Goal: Task Accomplishment & Management: Manage account settings

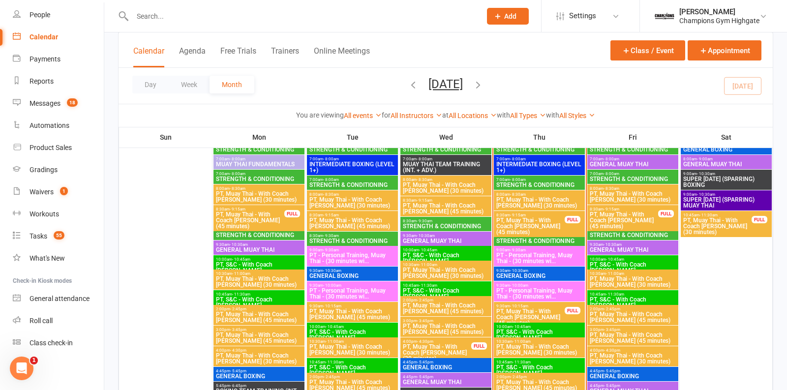
scroll to position [952, 0]
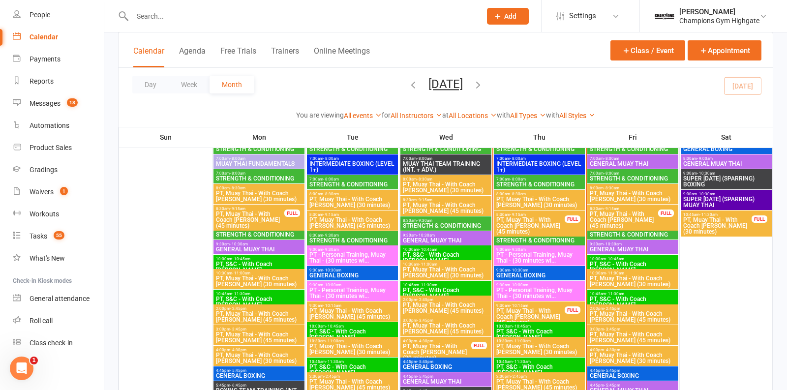
click at [538, 270] on span "9:30am - 10:30am" at bounding box center [539, 270] width 87 height 4
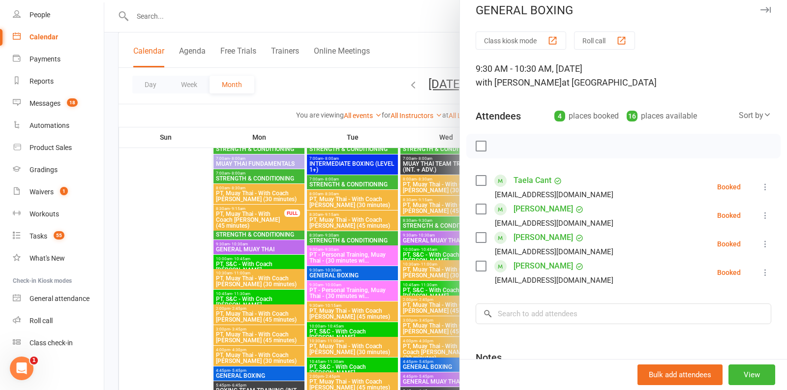
scroll to position [0, 0]
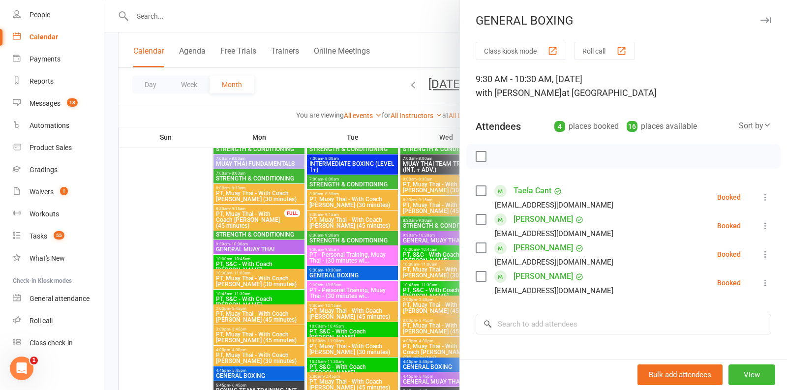
click at [398, 52] on div at bounding box center [445, 195] width 683 height 390
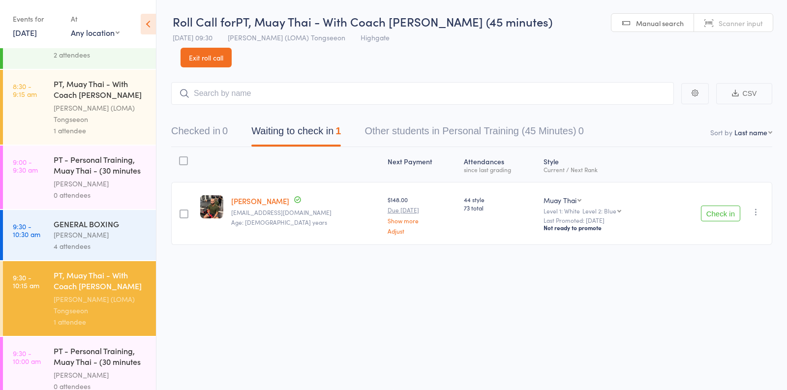
scroll to position [347, 0]
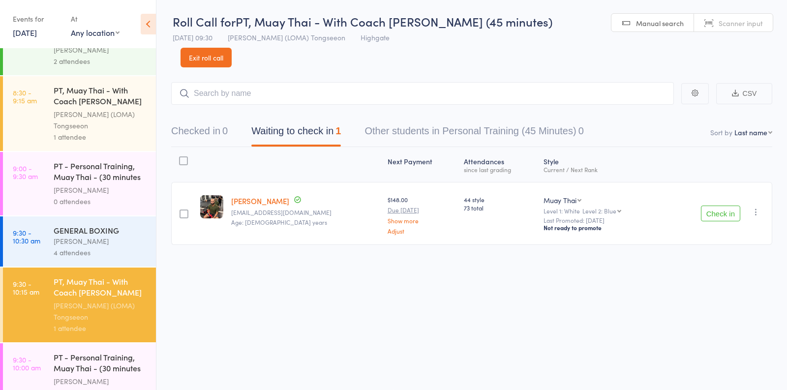
click at [107, 232] on div "GENERAL BOXING" at bounding box center [101, 230] width 94 height 11
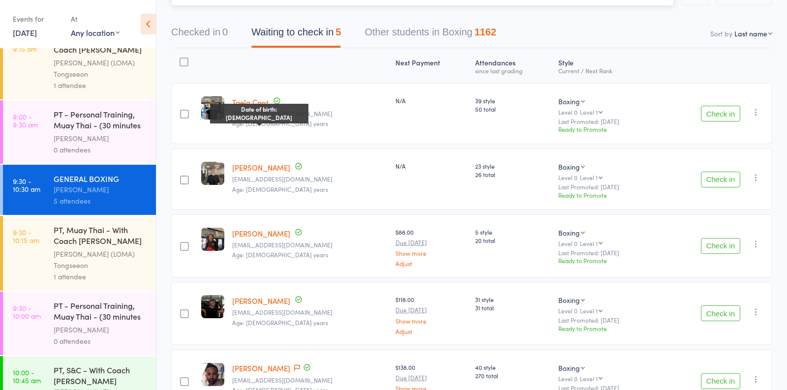
scroll to position [98, 0]
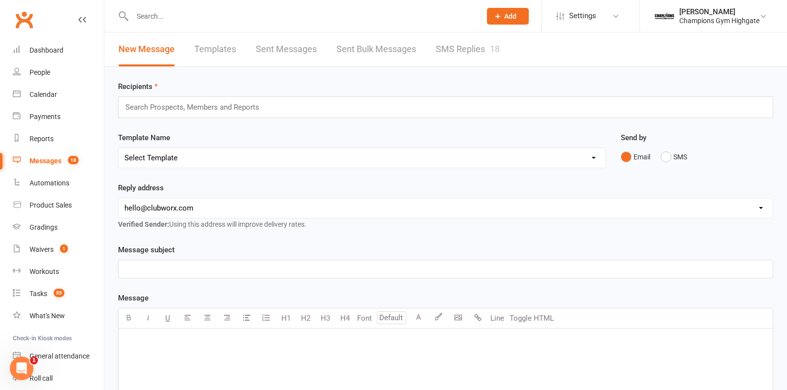
click at [451, 44] on link "SMS Replies 18" at bounding box center [468, 49] width 64 height 34
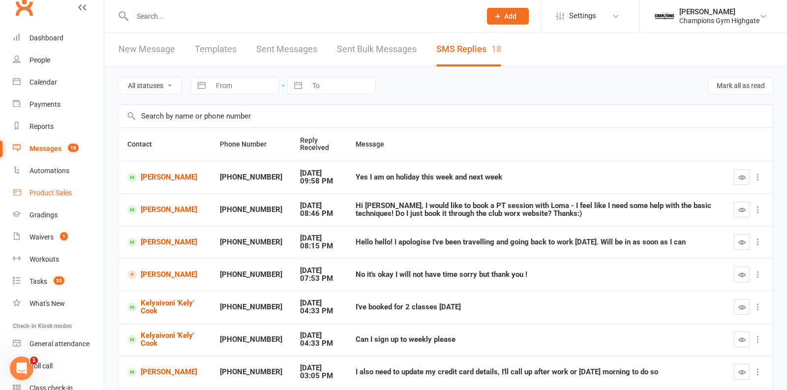
scroll to position [13, 0]
click at [53, 235] on div "Waivers" at bounding box center [42, 237] width 24 height 8
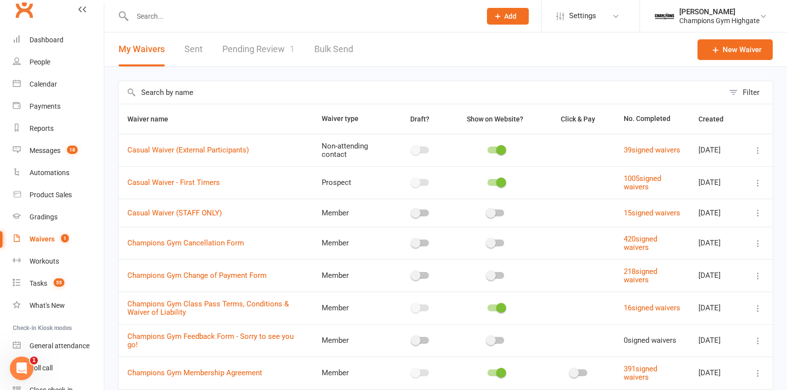
click at [259, 38] on link "Pending Review 1" at bounding box center [258, 49] width 72 height 34
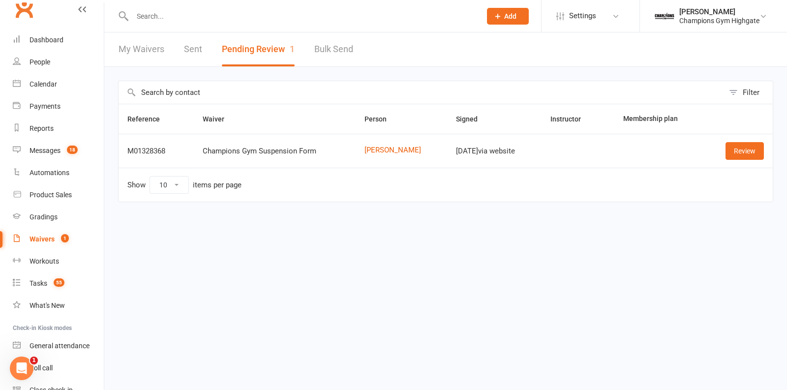
click at [224, 14] on input "text" at bounding box center [301, 16] width 345 height 14
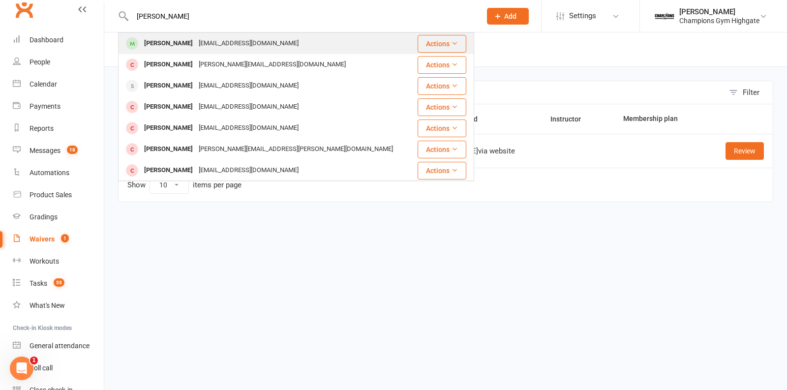
type input "warren"
click at [244, 41] on div "wbui0000@gmail.com" at bounding box center [249, 43] width 106 height 14
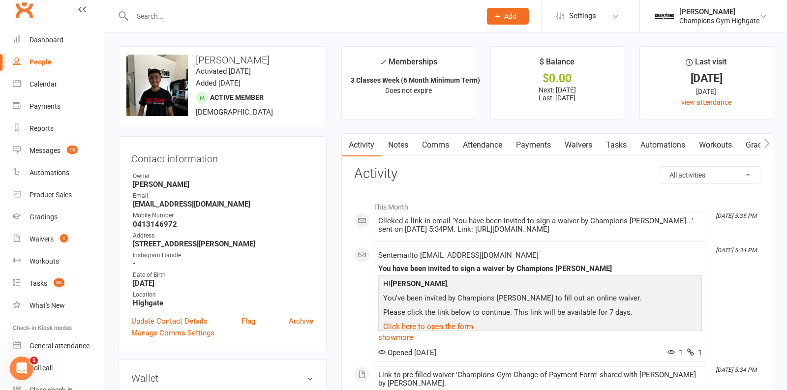
click at [523, 146] on link "Payments" at bounding box center [533, 145] width 49 height 23
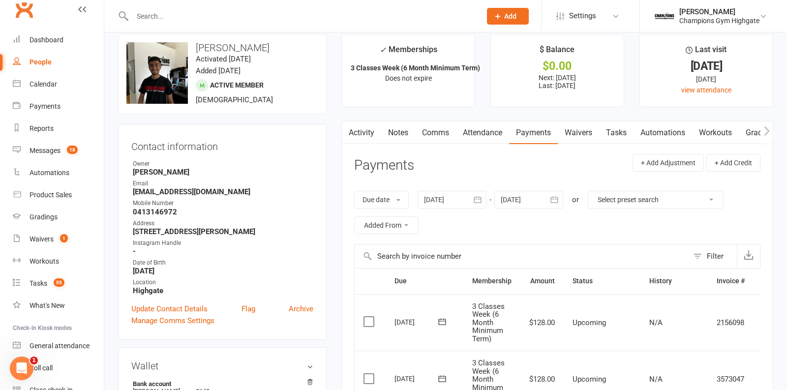
scroll to position [10, 0]
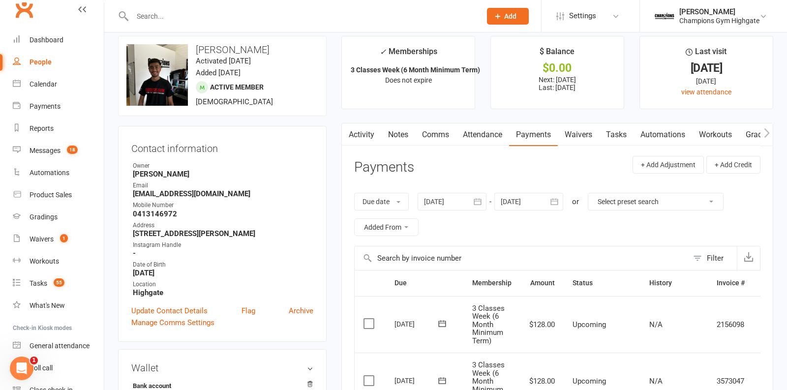
click at [578, 131] on link "Waivers" at bounding box center [578, 135] width 41 height 23
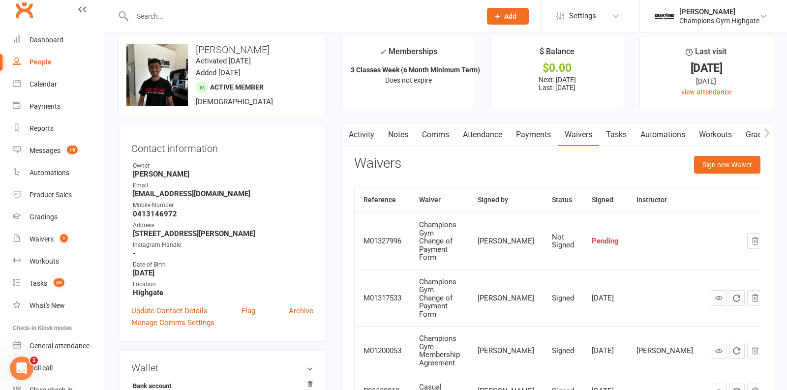
click at [532, 139] on link "Payments" at bounding box center [533, 135] width 49 height 23
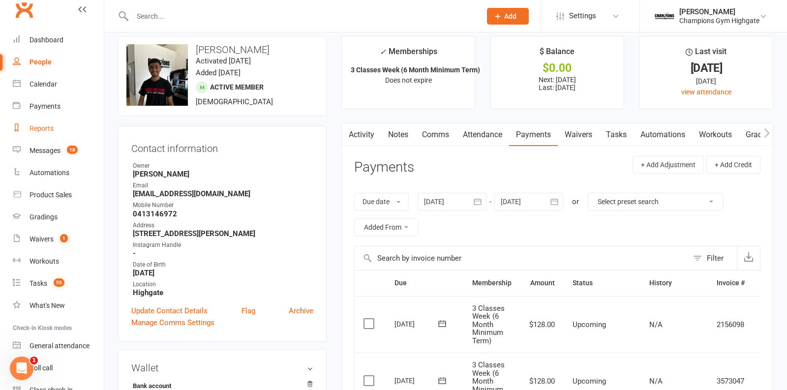
click at [55, 134] on link "Reports" at bounding box center [58, 129] width 91 height 22
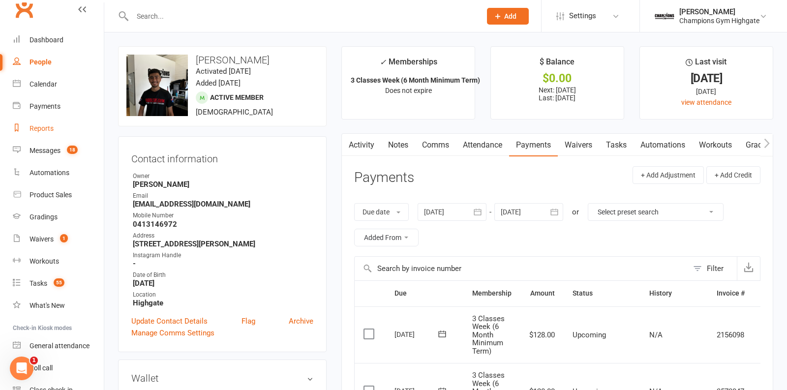
select select "50"
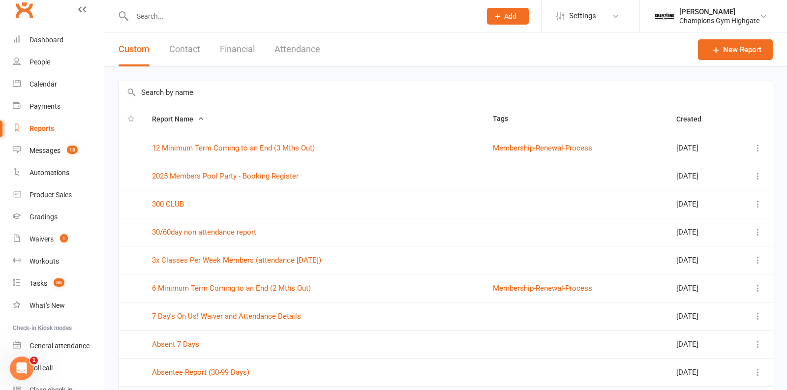
click at [237, 56] on button "Financial" at bounding box center [237, 49] width 35 height 34
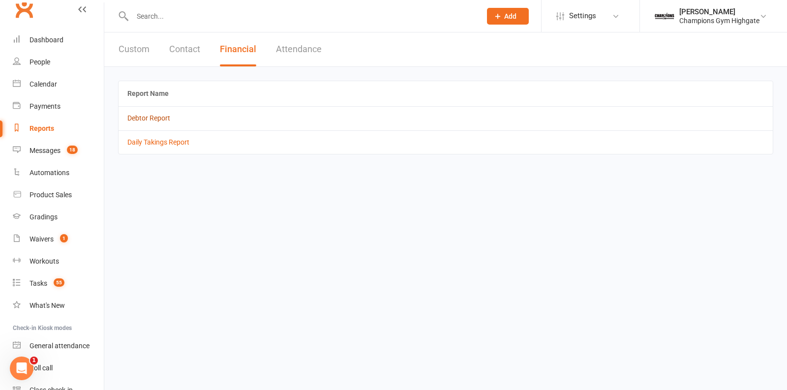
click at [153, 115] on link "Debtor Report" at bounding box center [148, 118] width 43 height 8
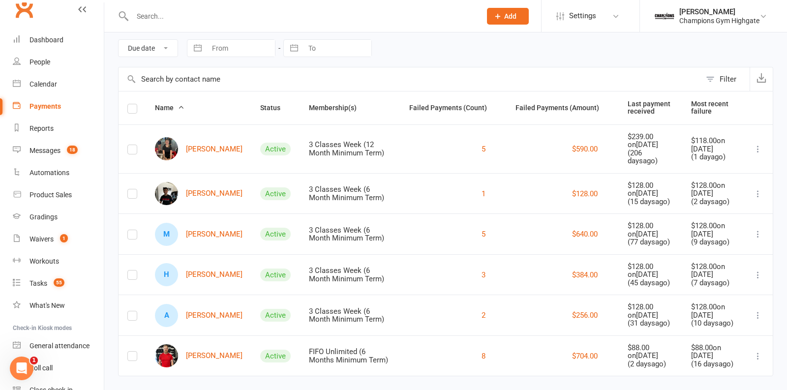
scroll to position [41, 0]
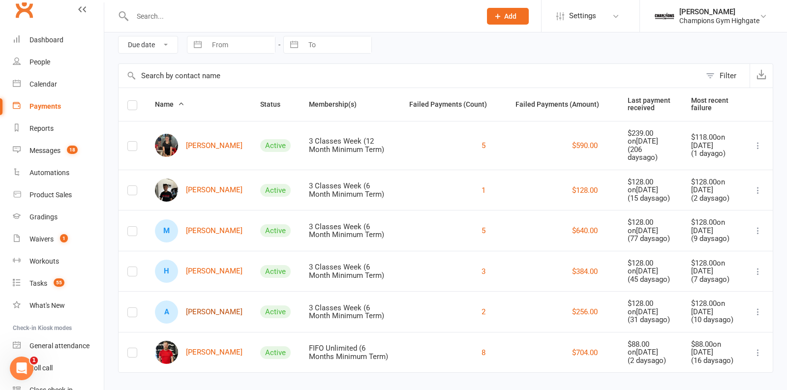
click at [199, 309] on link "A Alannah McColskey" at bounding box center [199, 312] width 88 height 23
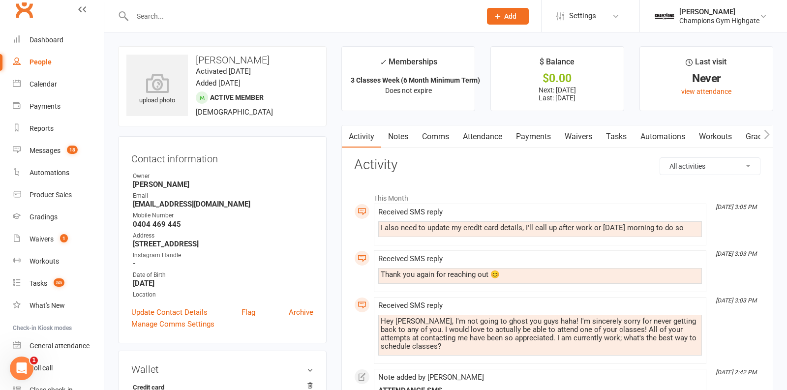
scroll to position [50, 0]
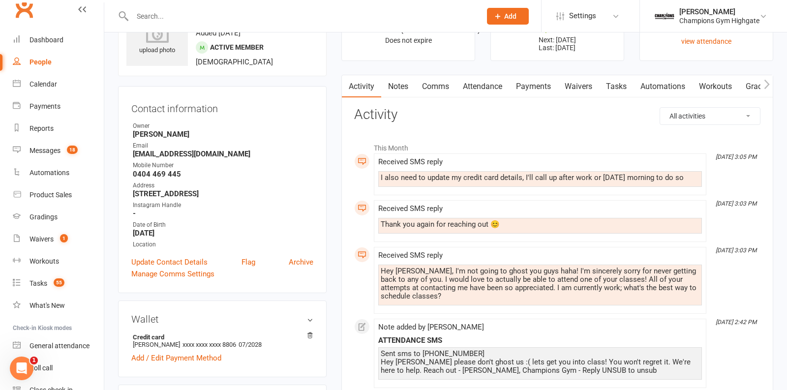
click at [582, 83] on link "Waivers" at bounding box center [578, 86] width 41 height 23
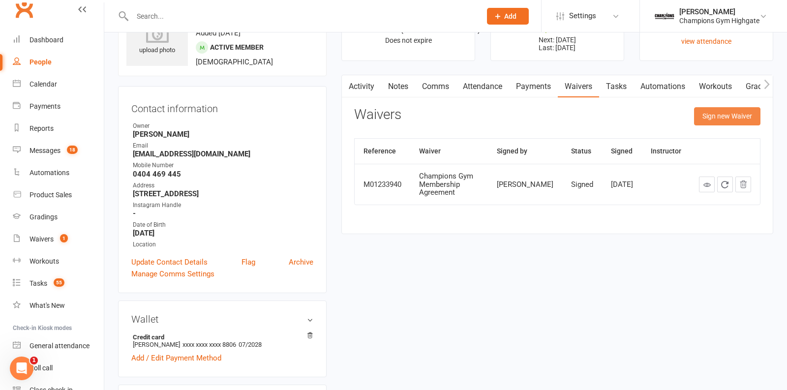
click at [722, 115] on button "Sign new Waiver" at bounding box center [727, 116] width 66 height 18
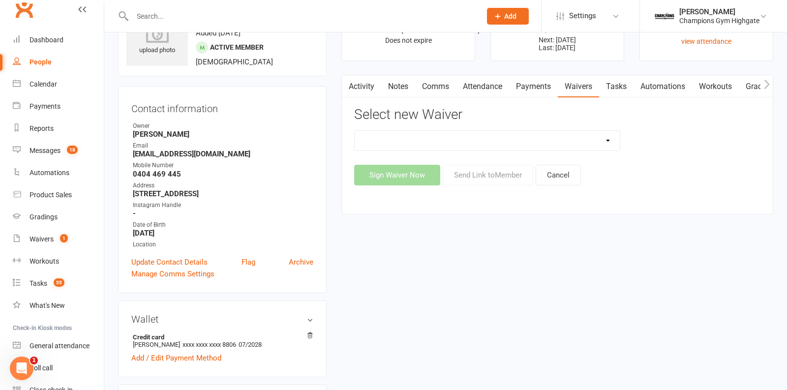
click at [599, 138] on select "Casual Waiver - First Timers Casual Waiver (STAFF ONLY) Champions Gym Cancellat…" at bounding box center [487, 141] width 265 height 20
select select "2728"
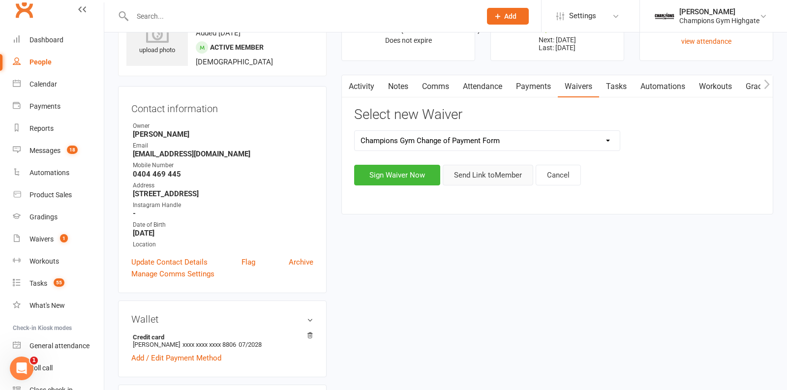
click at [489, 165] on button "Send Link to Member" at bounding box center [488, 175] width 91 height 21
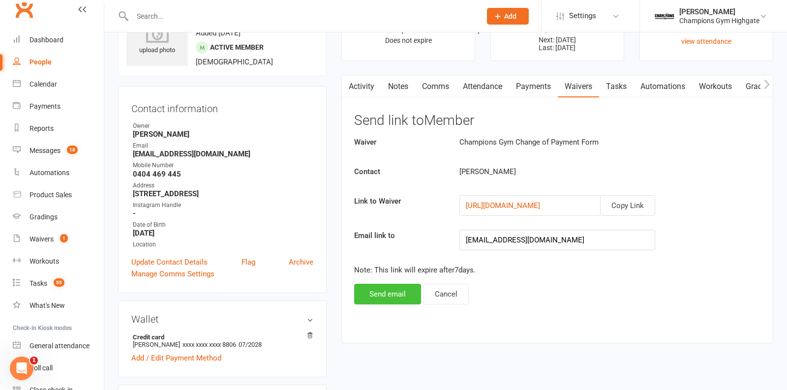
click at [378, 291] on button "Send email" at bounding box center [387, 294] width 67 height 21
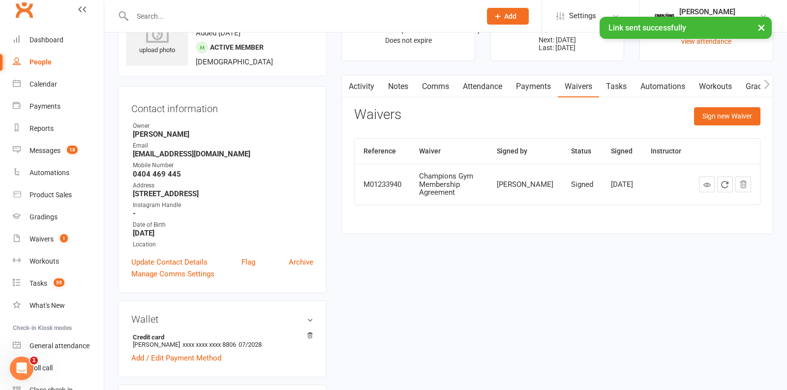
click at [403, 90] on link "Notes" at bounding box center [398, 86] width 34 height 23
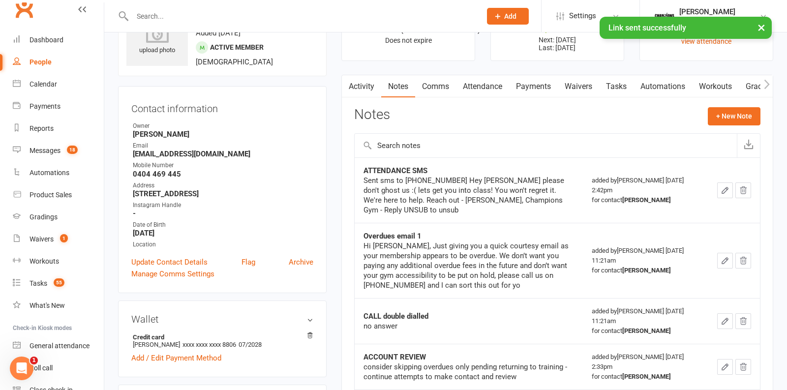
click at [371, 82] on link "Activity" at bounding box center [361, 86] width 39 height 23
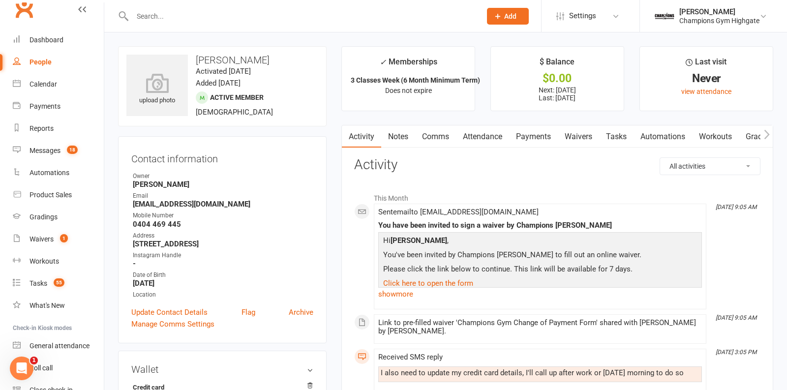
click at [447, 140] on link "Comms" at bounding box center [435, 136] width 41 height 23
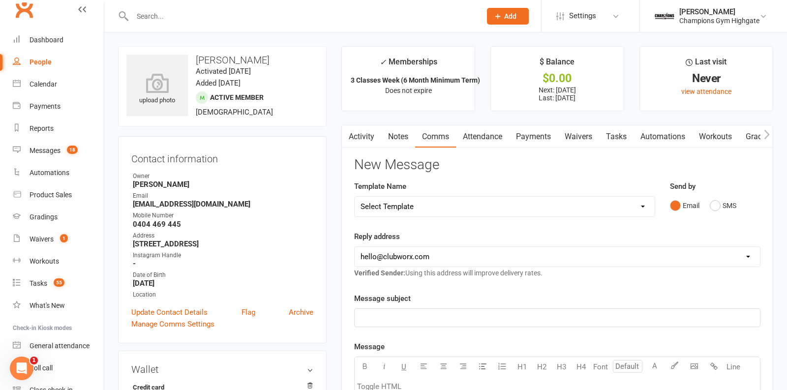
click at [560, 208] on select "Select Template [SMS] 14 days non-attendance sms [Email] A. First Timer Trial […" at bounding box center [505, 207] width 300 height 20
select select "10"
click at [719, 206] on div "Email SMS" at bounding box center [715, 205] width 91 height 19
click at [714, 206] on div "Email SMS" at bounding box center [715, 205] width 91 height 19
click at [496, 202] on select "Select Template [SMS] 14 days non-attendance sms [Email] A. First Timer Trial […" at bounding box center [505, 207] width 300 height 20
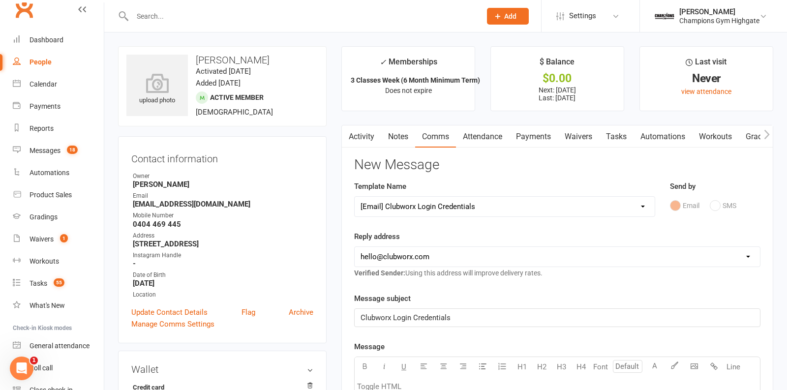
click at [468, 252] on select "hello@clubworx.com membershighgate@championsgym.com.au helen@championsgym.com.a…" at bounding box center [558, 257] width 406 height 20
click at [453, 257] on select "hello@clubworx.com membershighgate@championsgym.com.au helen@championsgym.com.a…" at bounding box center [558, 257] width 406 height 20
select select "1"
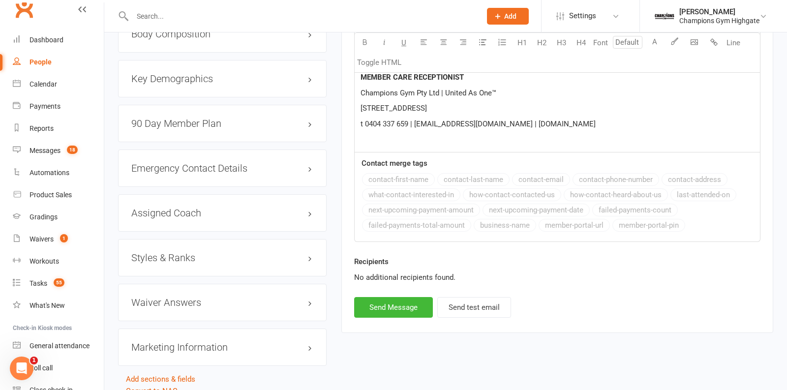
scroll to position [899, 0]
click at [395, 309] on button "Send Message" at bounding box center [393, 308] width 79 height 21
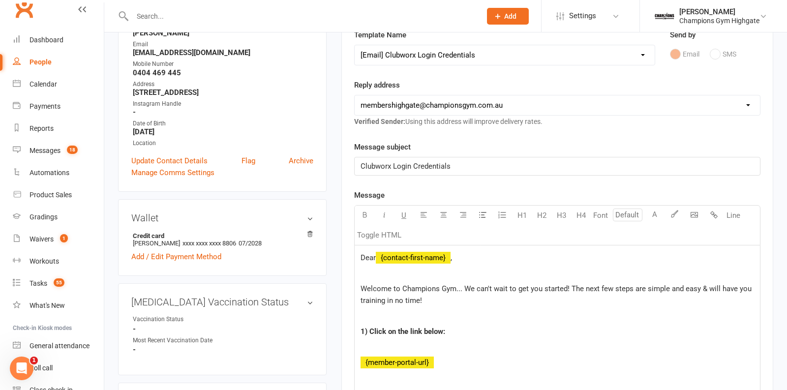
scroll to position [0, 0]
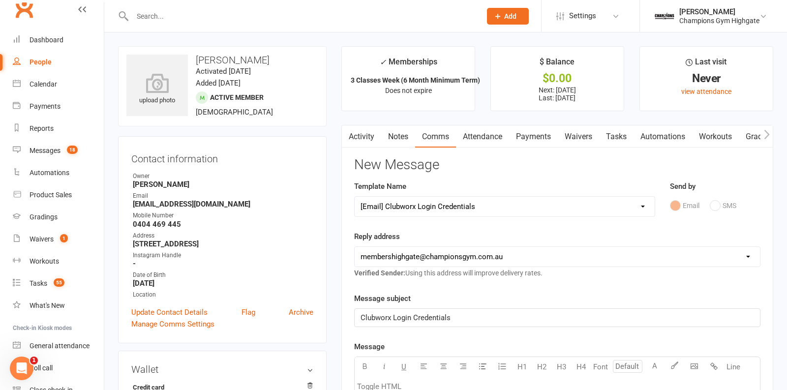
select select
select select "0"
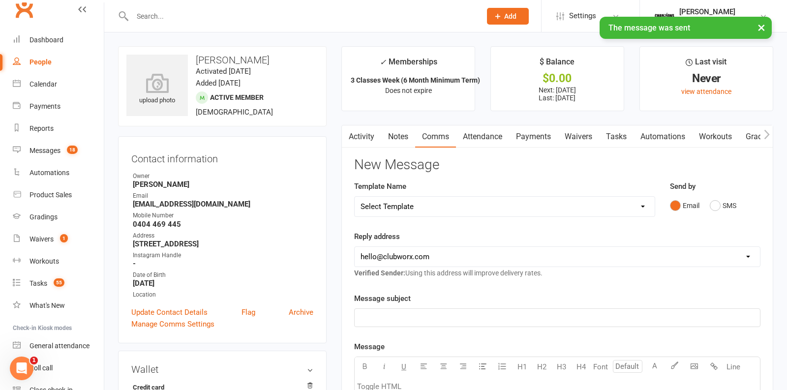
click at [404, 130] on link "Notes" at bounding box center [398, 136] width 34 height 23
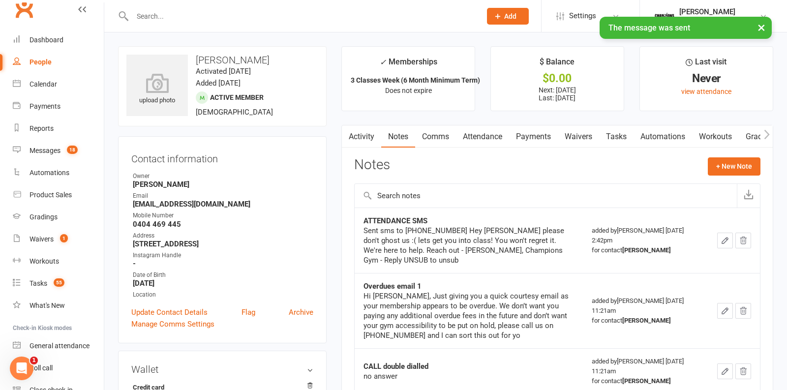
click at [447, 136] on link "Comms" at bounding box center [435, 136] width 41 height 23
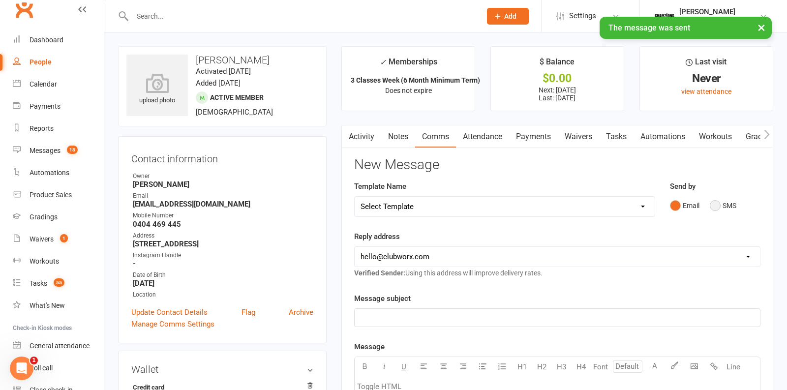
click at [712, 203] on button "SMS" at bounding box center [723, 205] width 27 height 19
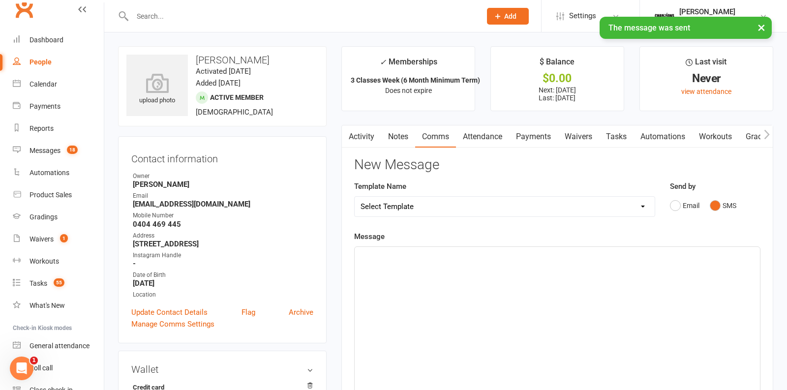
click at [551, 273] on div "﻿" at bounding box center [558, 321] width 406 height 148
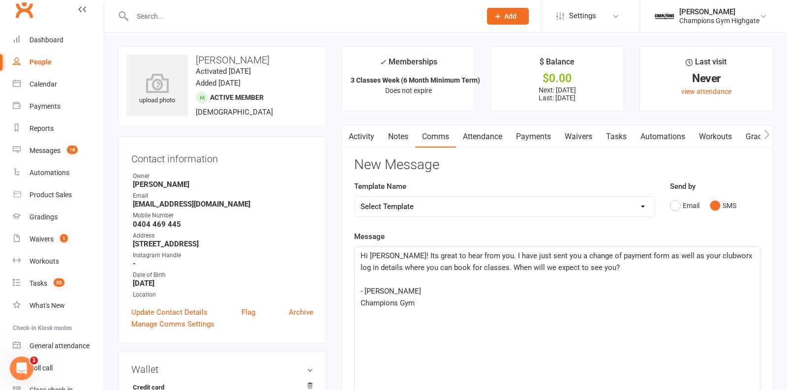
click at [405, 258] on span "Hi Alannah! Its great to hear from you. I have just sent you a change of paymen…" at bounding box center [558, 261] width 394 height 21
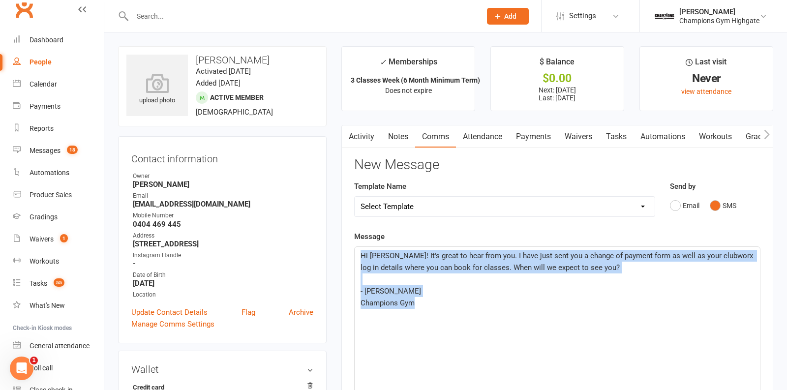
drag, startPoint x: 418, startPoint y: 304, endPoint x: 329, endPoint y: 220, distance: 121.9
copy div "Hi Alannah! It's great to hear from you. I have just sent you a change of payme…"
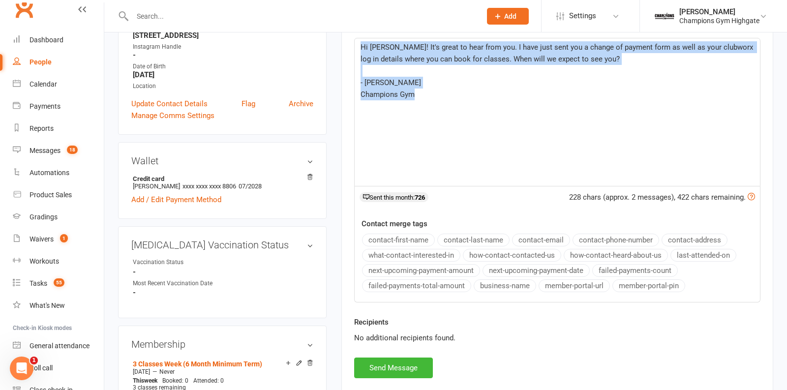
scroll to position [230, 0]
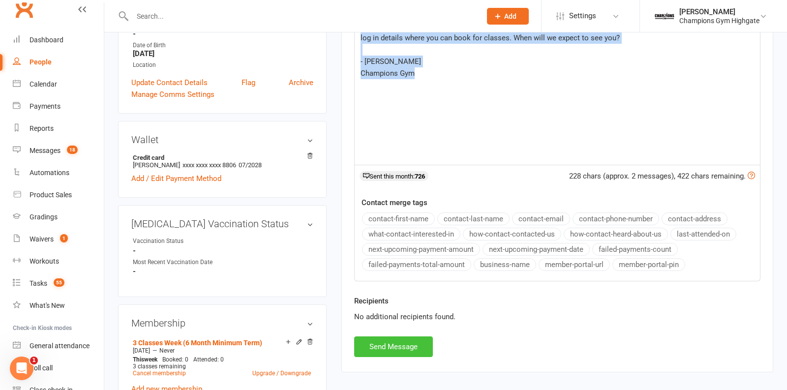
click at [399, 352] on button "Send Message" at bounding box center [393, 347] width 79 height 21
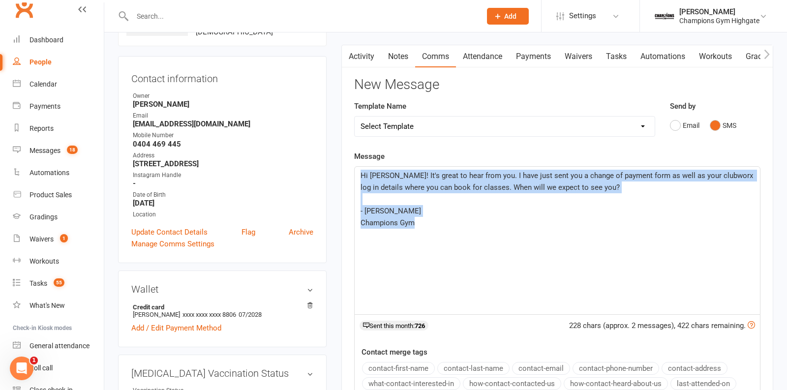
scroll to position [0, 0]
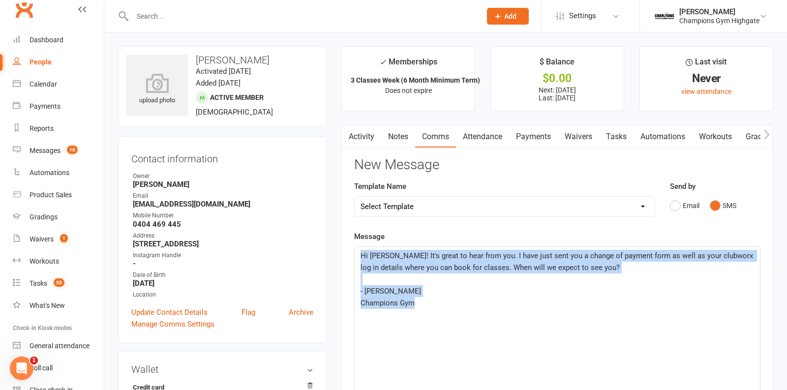
click at [397, 141] on link "Notes" at bounding box center [398, 136] width 34 height 23
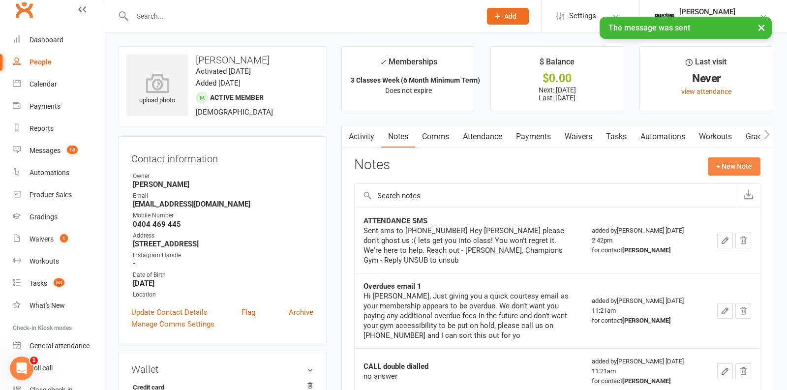
click at [721, 169] on button "+ New Note" at bounding box center [734, 166] width 53 height 18
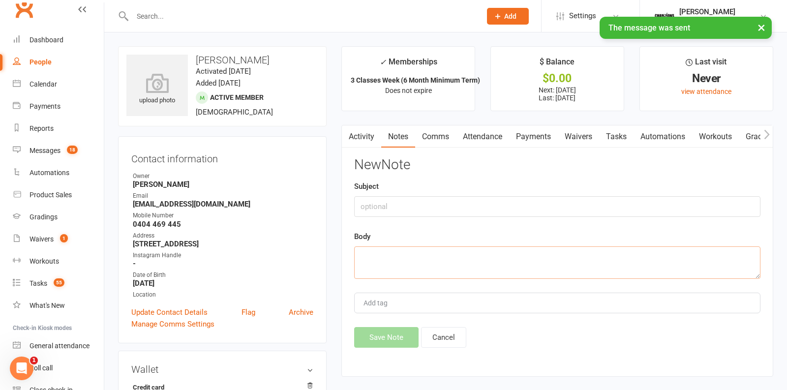
click at [450, 267] on textarea at bounding box center [557, 263] width 406 height 32
paste textarea "Hi Alannah! It's great to hear from you. I have just sent you a change of payme…"
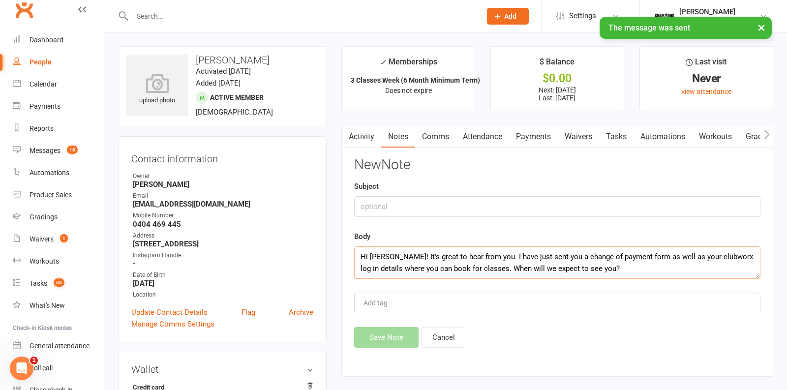
scroll to position [53, 0]
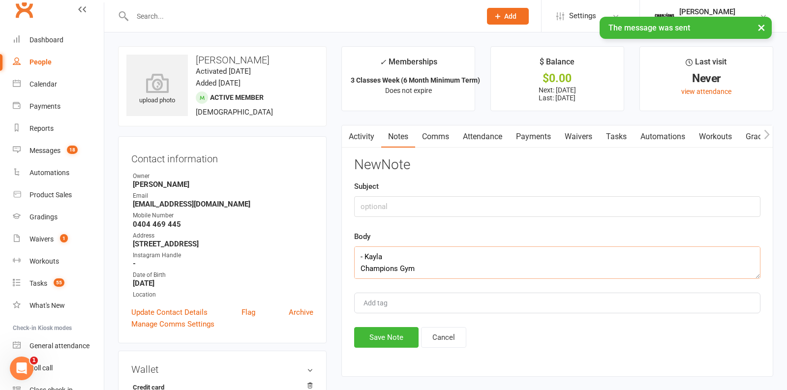
type textarea "Hi Alannah! It's great to hear from you. I have just sent you a change of payme…"
click at [380, 337] on button "Save Note" at bounding box center [386, 337] width 64 height 21
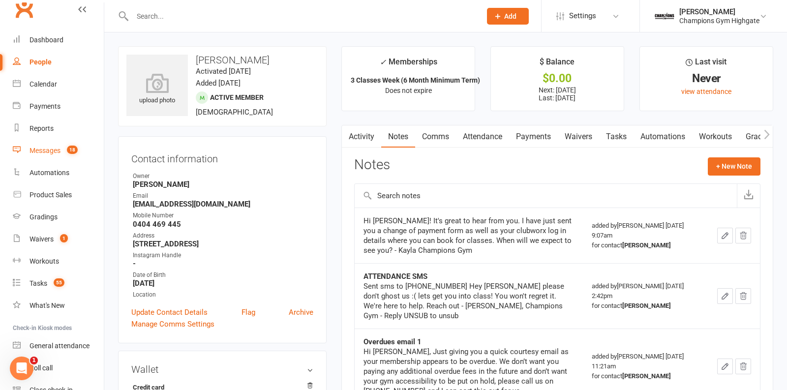
click at [52, 154] on div "Messages" at bounding box center [45, 151] width 31 height 8
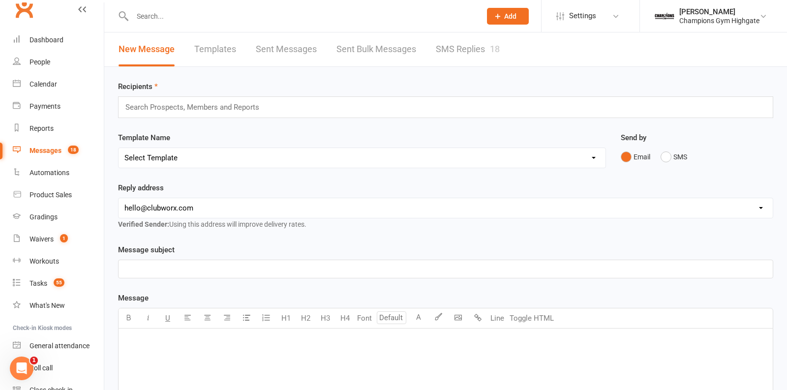
click at [473, 47] on link "SMS Replies 18" at bounding box center [468, 49] width 64 height 34
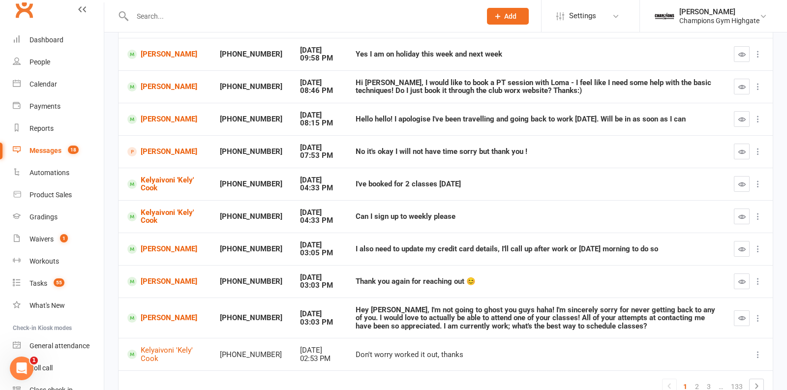
scroll to position [124, 0]
click at [741, 245] on icon "button" at bounding box center [742, 248] width 7 height 7
click at [747, 277] on button "button" at bounding box center [742, 281] width 16 height 16
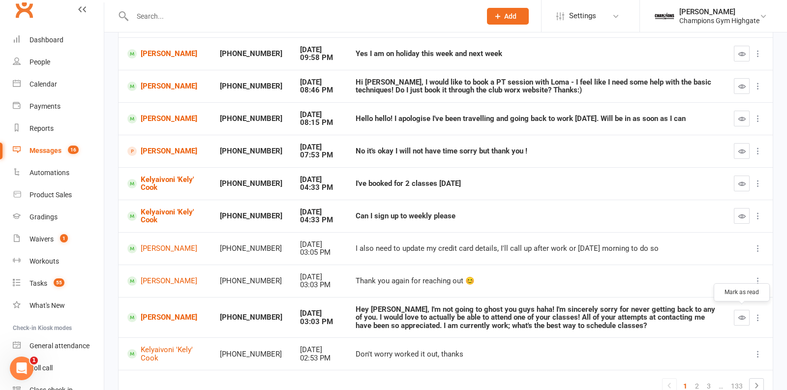
click at [746, 321] on button "button" at bounding box center [742, 318] width 16 height 16
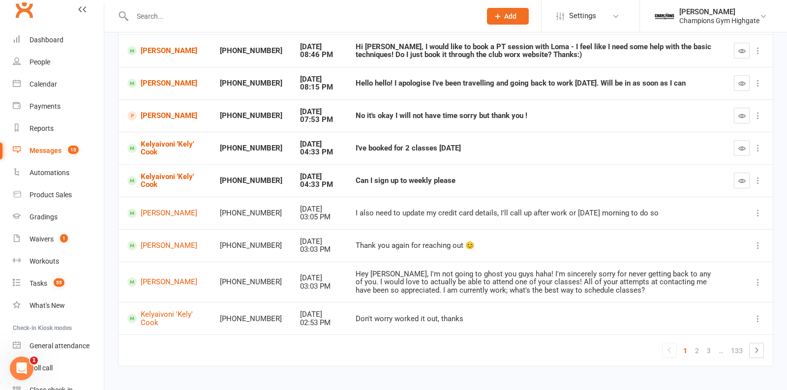
scroll to position [173, 0]
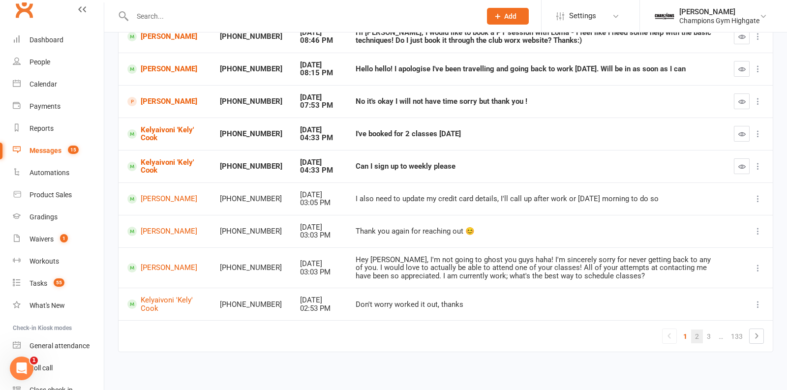
click at [700, 336] on link "2" at bounding box center [697, 337] width 12 height 14
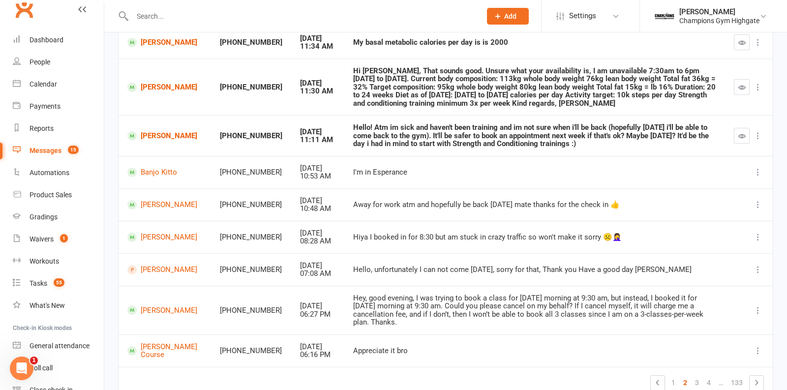
scroll to position [206, 0]
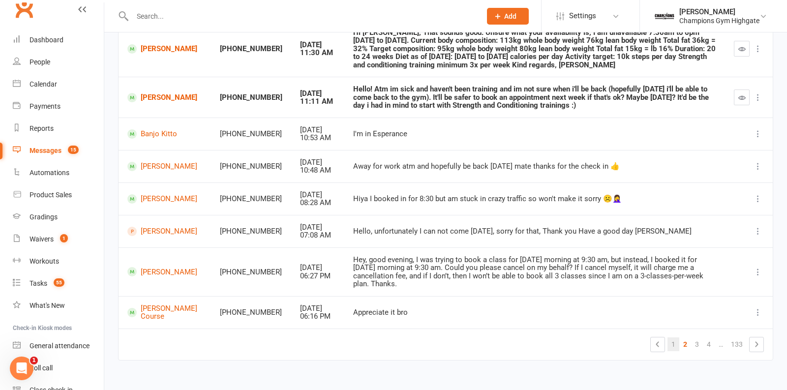
click at [676, 338] on link "1" at bounding box center [674, 345] width 12 height 14
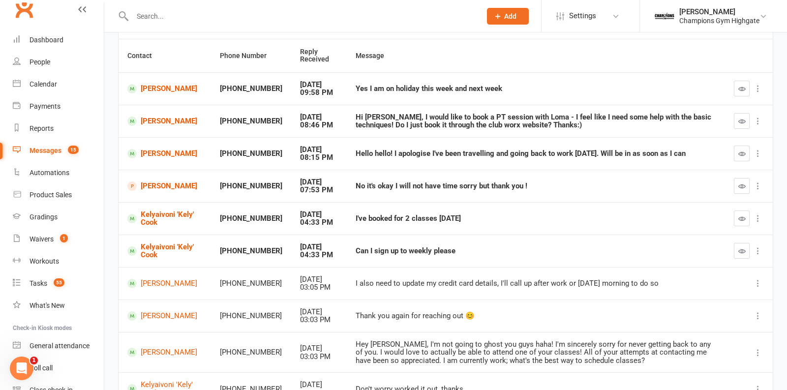
scroll to position [88, 0]
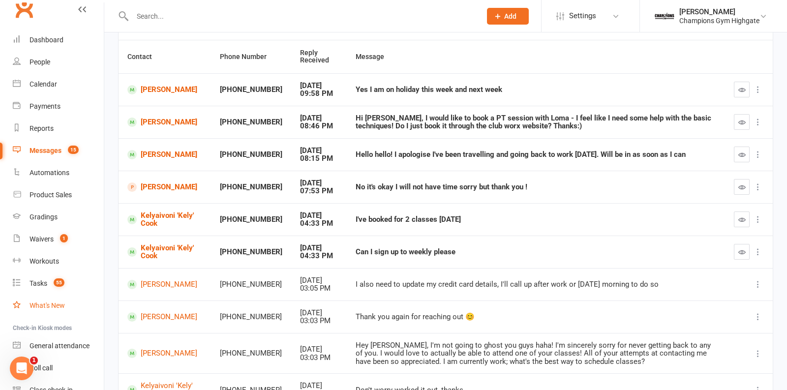
click at [49, 295] on link "What's New" at bounding box center [58, 306] width 91 height 22
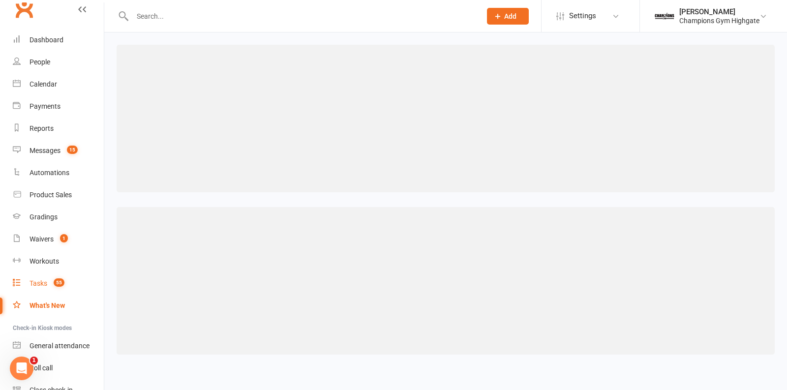
click at [46, 286] on div "Tasks" at bounding box center [39, 284] width 18 height 8
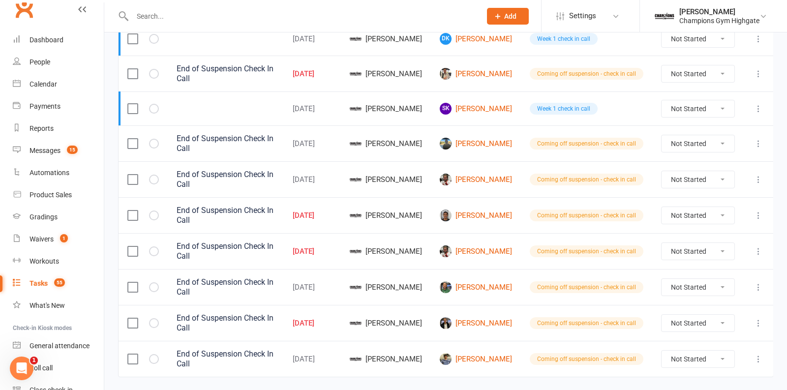
scroll to position [164, 0]
click at [483, 209] on link "Reema Chumun" at bounding box center [476, 215] width 72 height 12
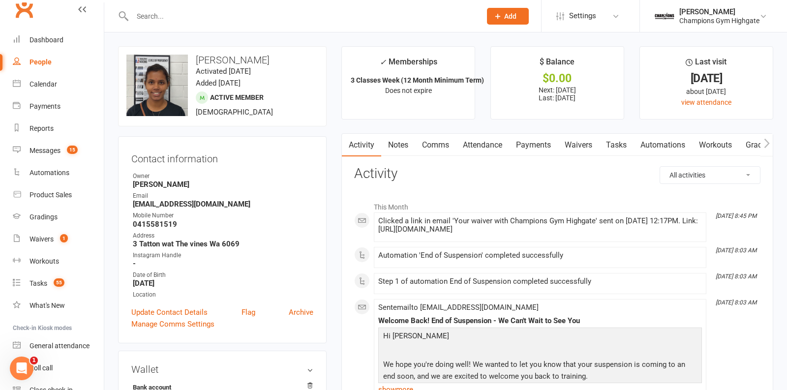
click at [439, 147] on link "Comms" at bounding box center [435, 145] width 41 height 23
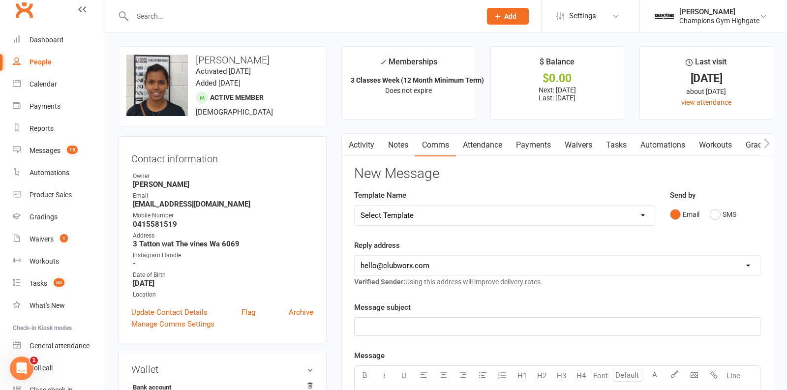
click at [402, 145] on link "Notes" at bounding box center [398, 145] width 34 height 23
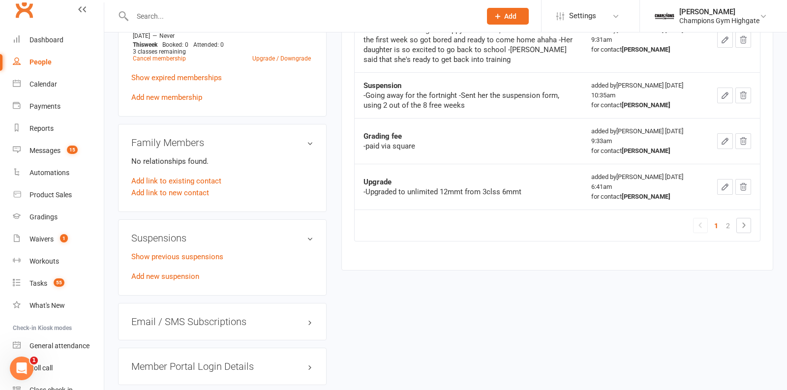
scroll to position [543, 0]
click at [197, 254] on link "Show previous suspensions" at bounding box center [177, 258] width 92 height 9
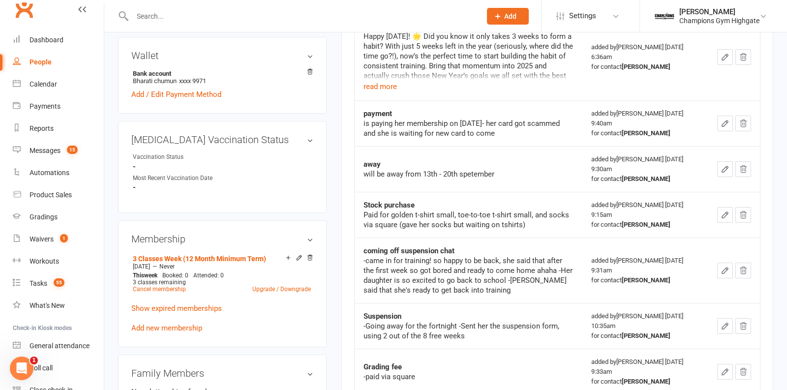
scroll to position [0, 0]
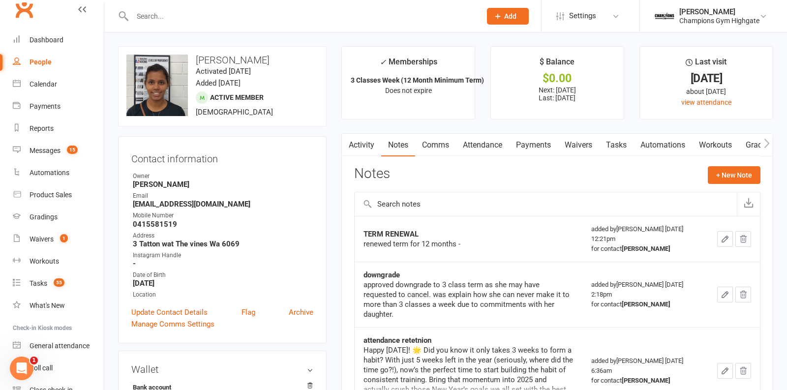
click at [453, 134] on link "Comms" at bounding box center [435, 145] width 41 height 23
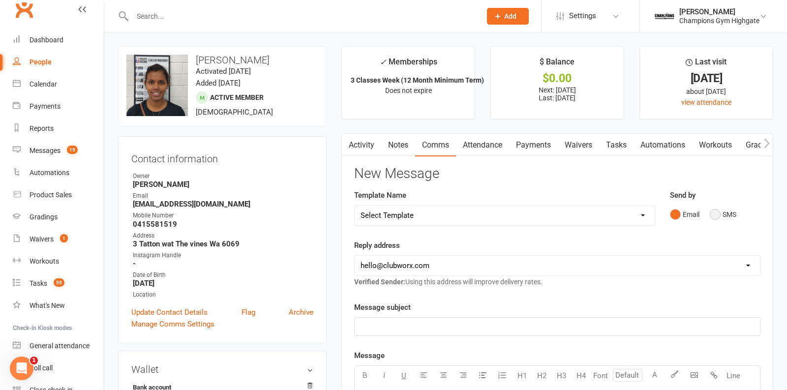
click at [718, 214] on button "SMS" at bounding box center [723, 214] width 27 height 19
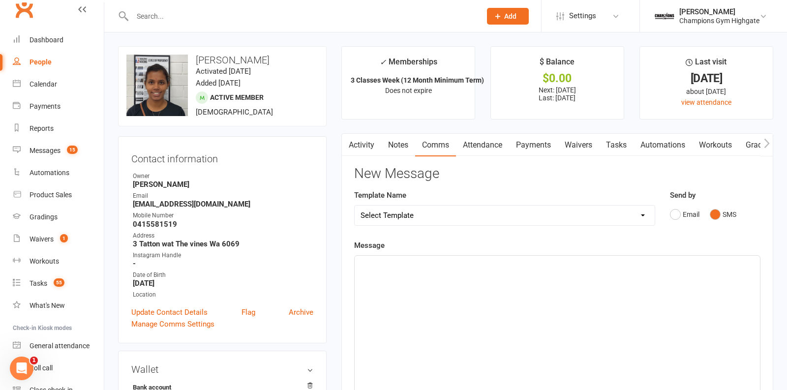
click at [536, 276] on div "﻿" at bounding box center [558, 330] width 406 height 148
click at [439, 260] on span "Reema! Welcome back, will we see you Friday?" at bounding box center [456, 264] width 190 height 9
click at [413, 284] on p "- Kayla" at bounding box center [558, 288] width 394 height 12
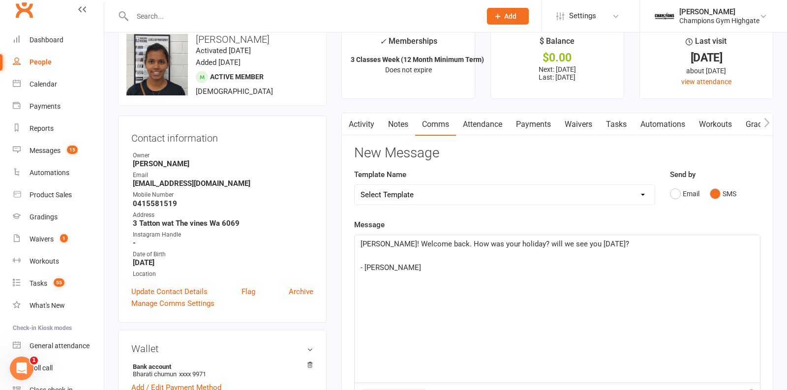
scroll to position [13, 0]
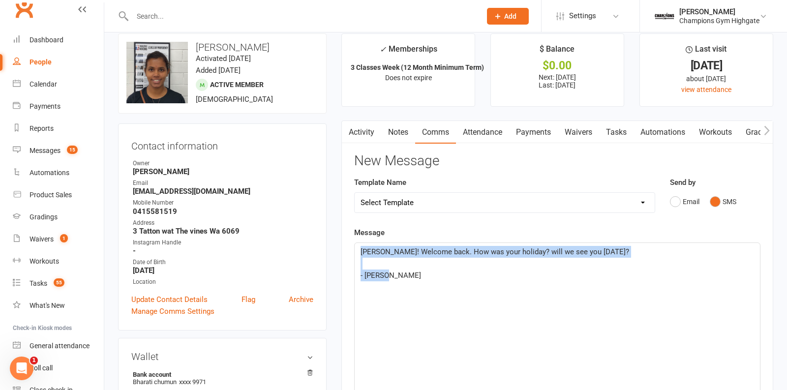
drag, startPoint x: 389, startPoint y: 270, endPoint x: 349, endPoint y: 244, distance: 47.9
click at [349, 244] on div "Activity Notes Comms Attendance Payments Waivers Tasks Automations Workouts Gra…" at bounding box center [558, 359] width 432 height 477
copy div "Reema! Welcome back. How was your holiday? will we see you Friday? ﻿ - Kayla"
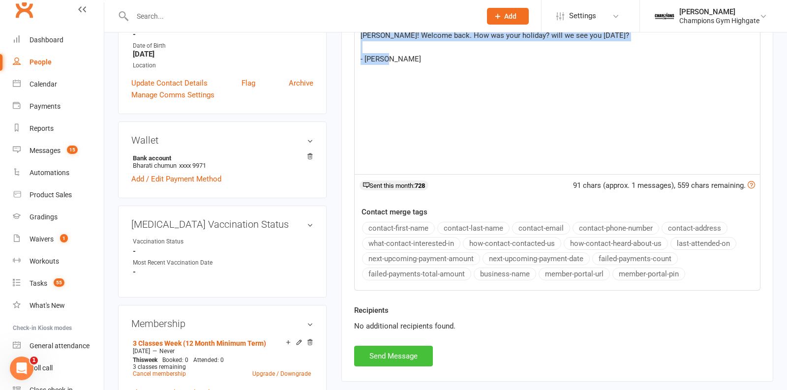
click at [394, 353] on button "Send Message" at bounding box center [393, 356] width 79 height 21
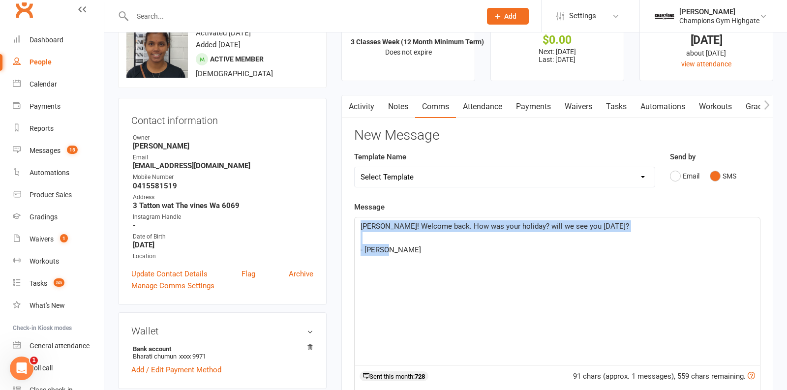
scroll to position [0, 0]
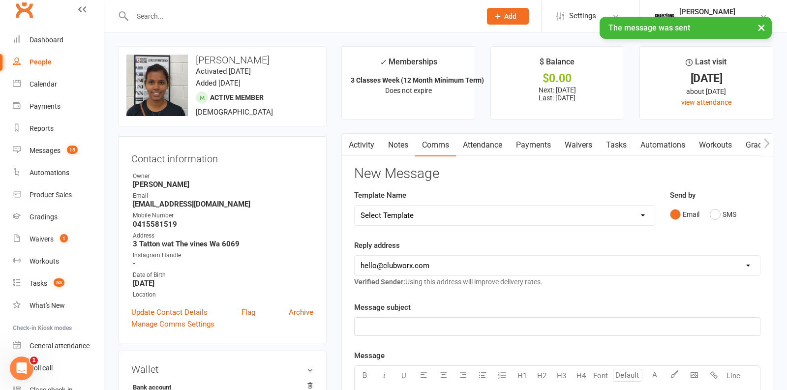
click at [393, 152] on link "Notes" at bounding box center [398, 145] width 34 height 23
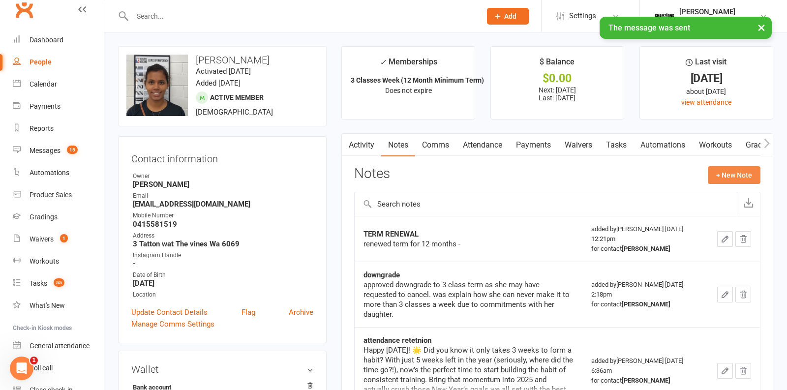
click at [738, 176] on button "+ New Note" at bounding box center [734, 175] width 53 height 18
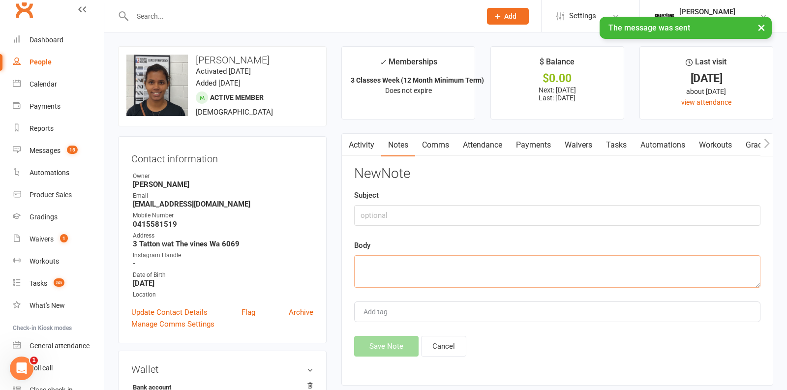
click at [464, 265] on textarea at bounding box center [557, 271] width 406 height 32
paste textarea "Reema! Welcome back. How was your holiday? will we see you Friday? - Kayla"
type textarea "Reema! Welcome back. How was your holiday? will we see you Friday? - Kayla"
click at [410, 211] on input "text" at bounding box center [557, 215] width 406 height 21
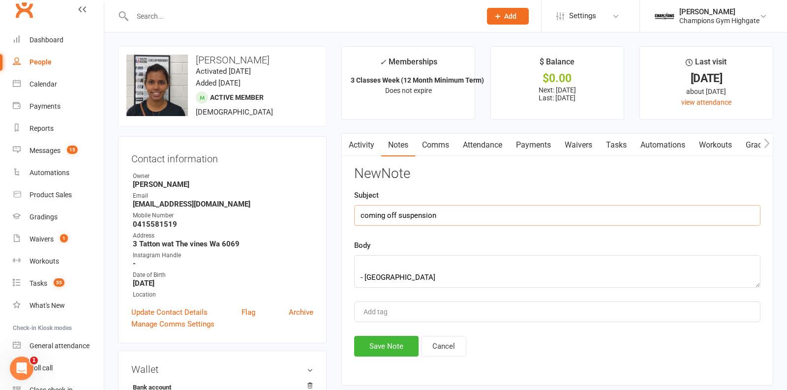
type input "coming off suspension"
click at [371, 341] on button "Save Note" at bounding box center [386, 346] width 64 height 21
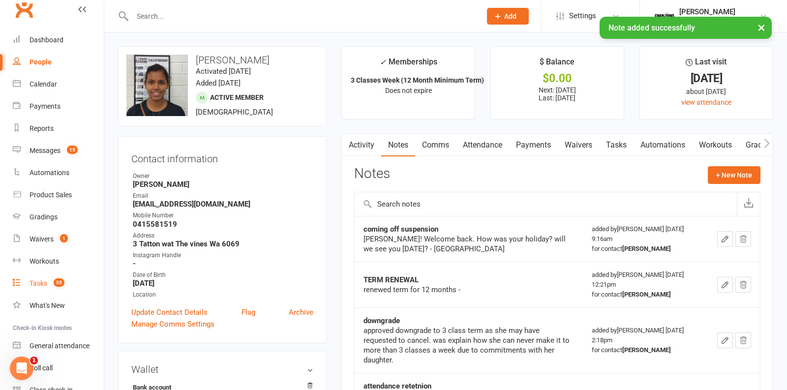
click at [42, 279] on link "Tasks 55" at bounding box center [58, 284] width 91 height 22
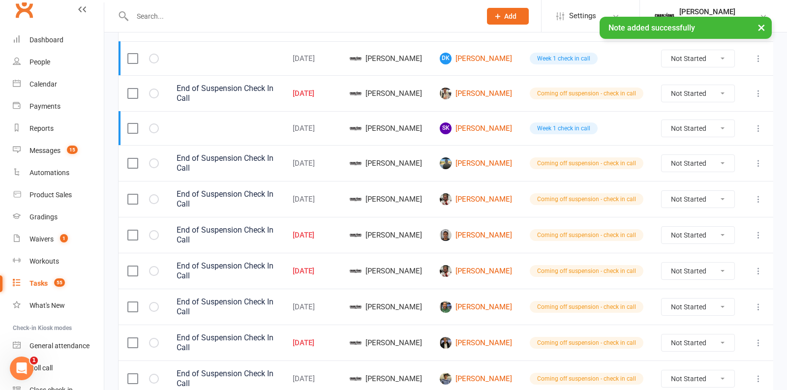
scroll to position [143, 0]
click at [0, 0] on icon "button" at bounding box center [0, 0] width 0 height 0
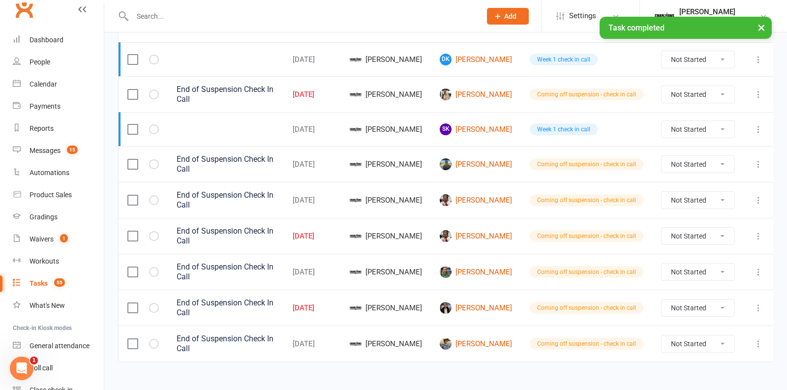
scroll to position [135, 0]
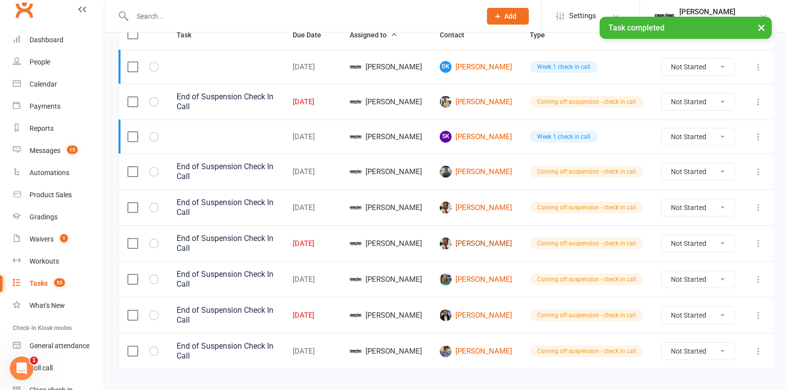
click at [484, 238] on link "Ludovik Bax" at bounding box center [476, 244] width 72 height 12
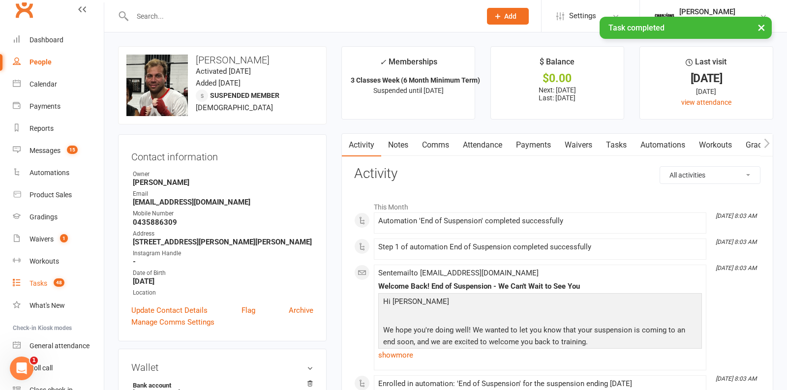
click at [40, 280] on div "Tasks" at bounding box center [39, 284] width 18 height 8
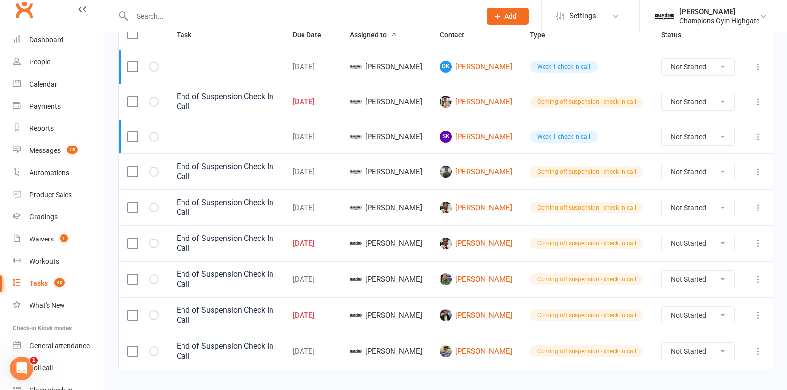
scroll to position [135, 0]
click at [0, 0] on icon "button" at bounding box center [0, 0] width 0 height 0
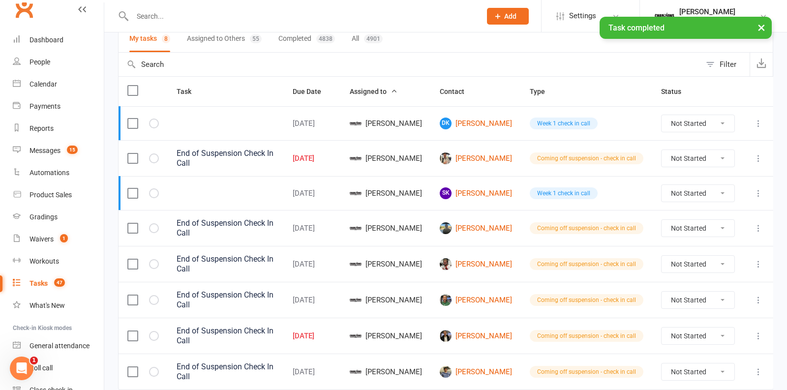
scroll to position [102, 0]
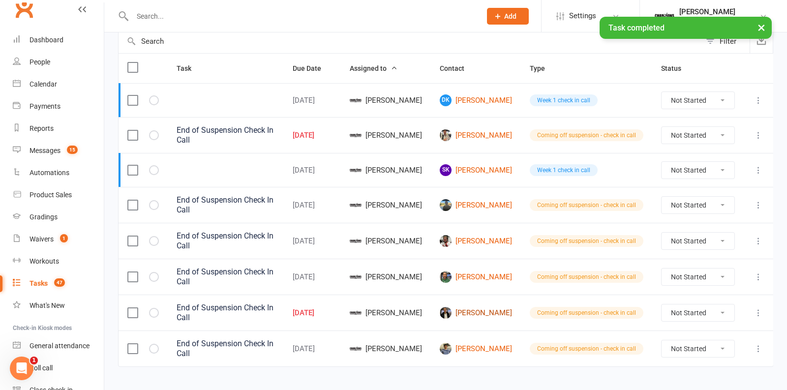
click at [486, 307] on link "Jack Parmiter" at bounding box center [476, 313] width 72 height 12
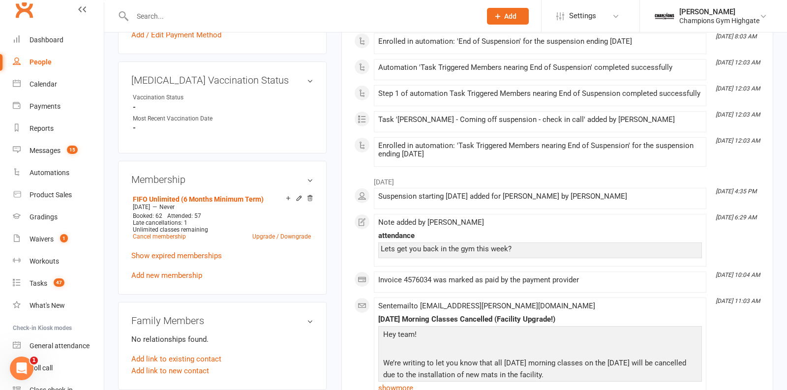
scroll to position [523, 0]
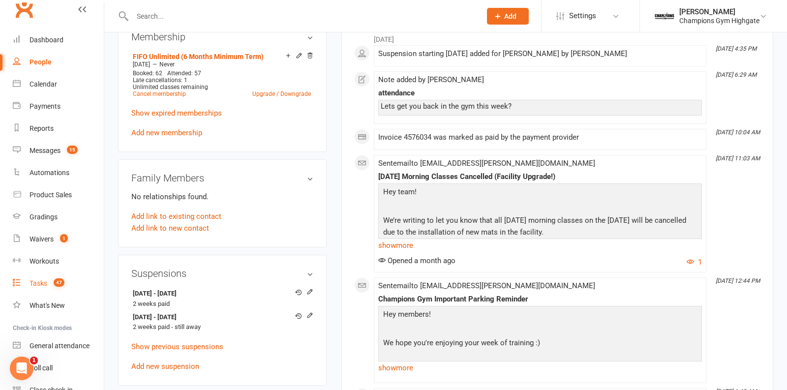
click at [48, 282] on link "Tasks 47" at bounding box center [58, 284] width 91 height 22
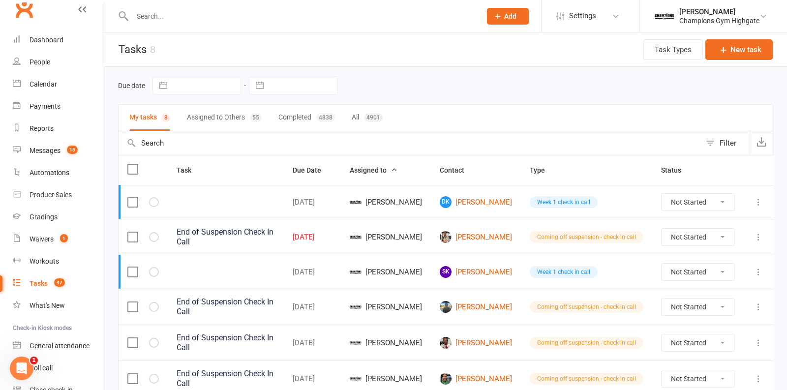
scroll to position [102, 0]
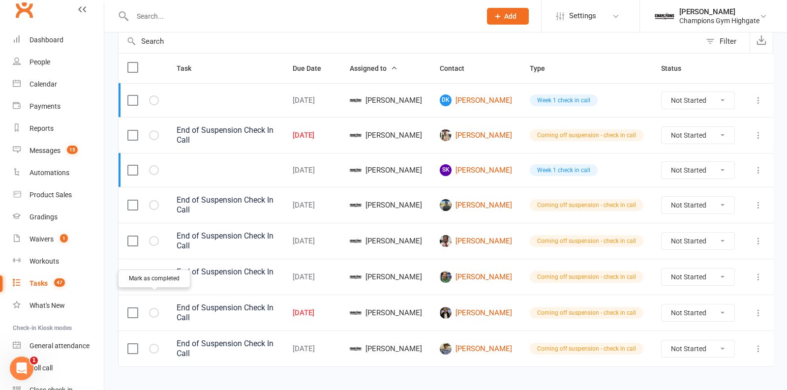
click at [151, 308] on button "button" at bounding box center [154, 313] width 10 height 10
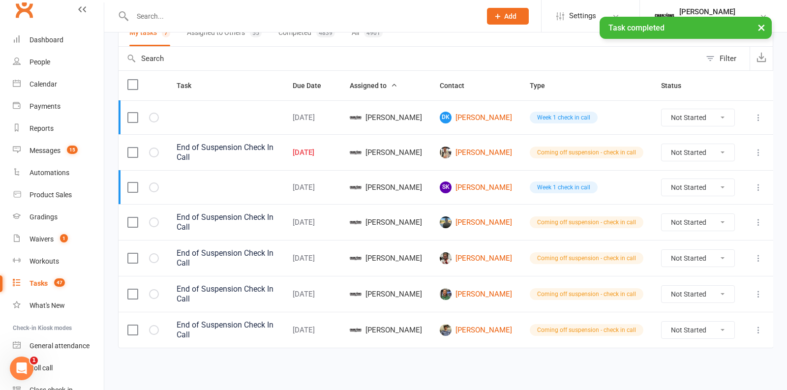
scroll to position [68, 0]
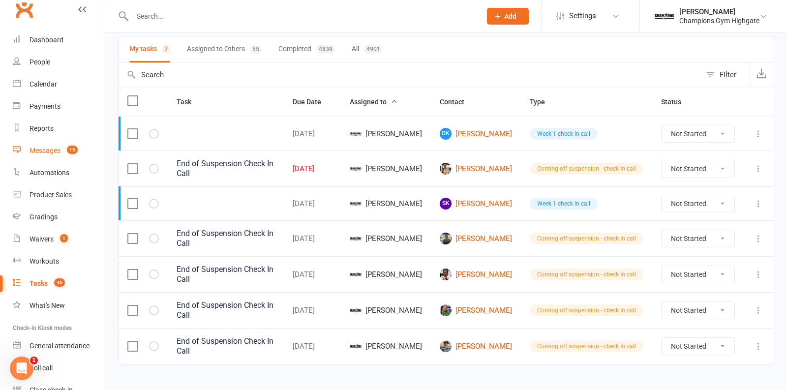
click at [61, 153] on div "Messages" at bounding box center [45, 151] width 31 height 8
